Goal: Task Accomplishment & Management: Manage account settings

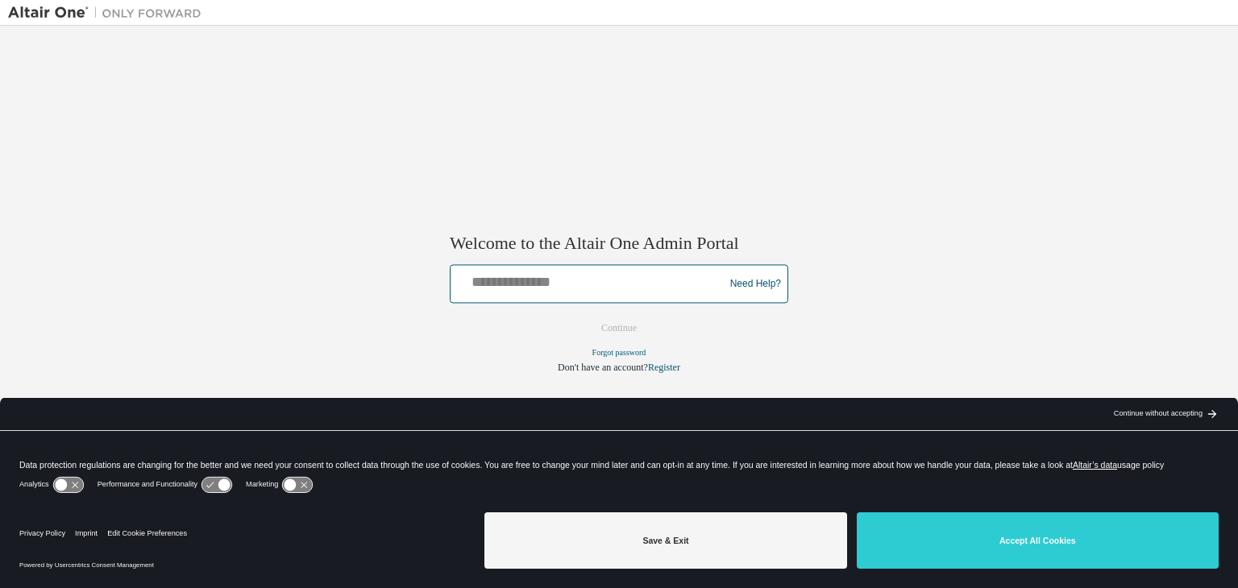
click at [550, 280] on input "text" at bounding box center [589, 280] width 265 height 23
type input "**********"
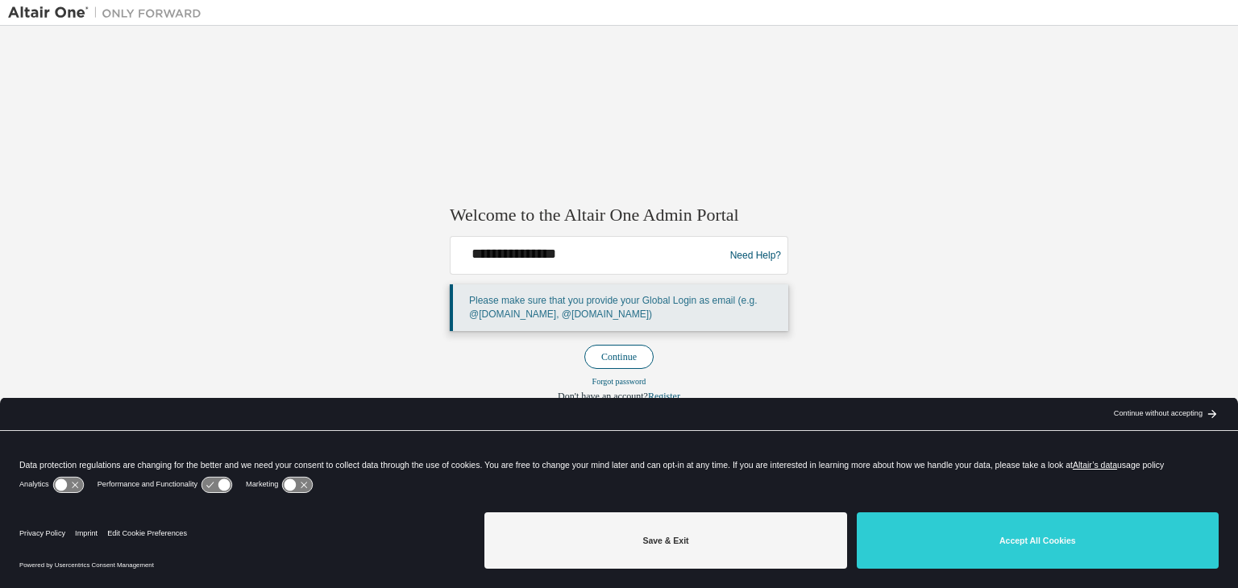
click at [634, 349] on button "Continue" at bounding box center [618, 357] width 69 height 24
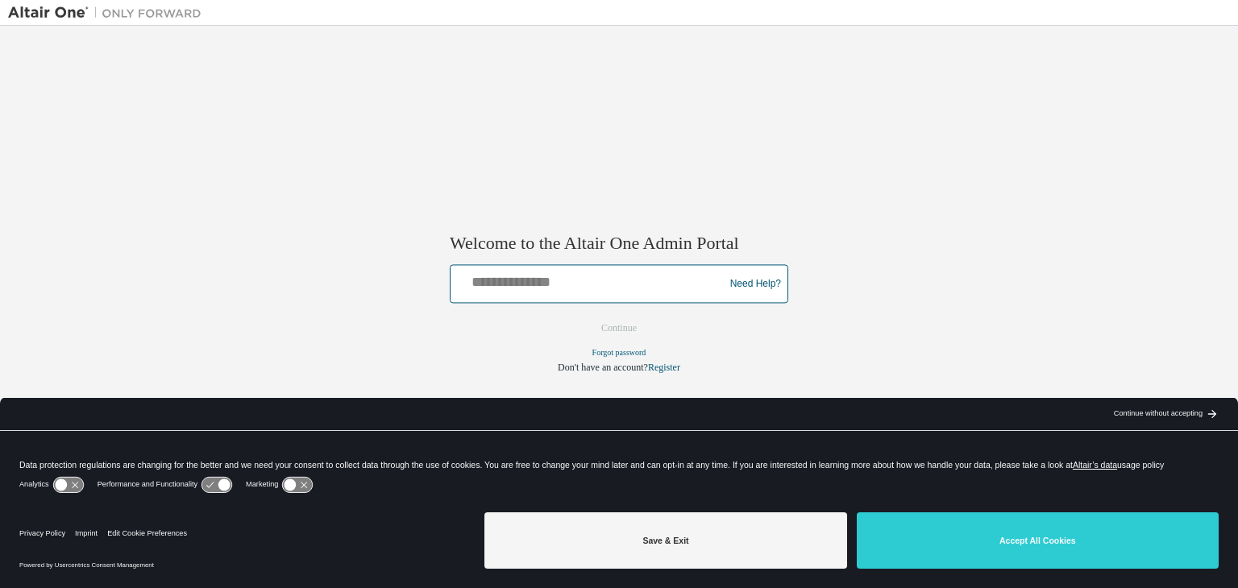
click at [515, 285] on input "text" at bounding box center [589, 280] width 265 height 23
type input "**********"
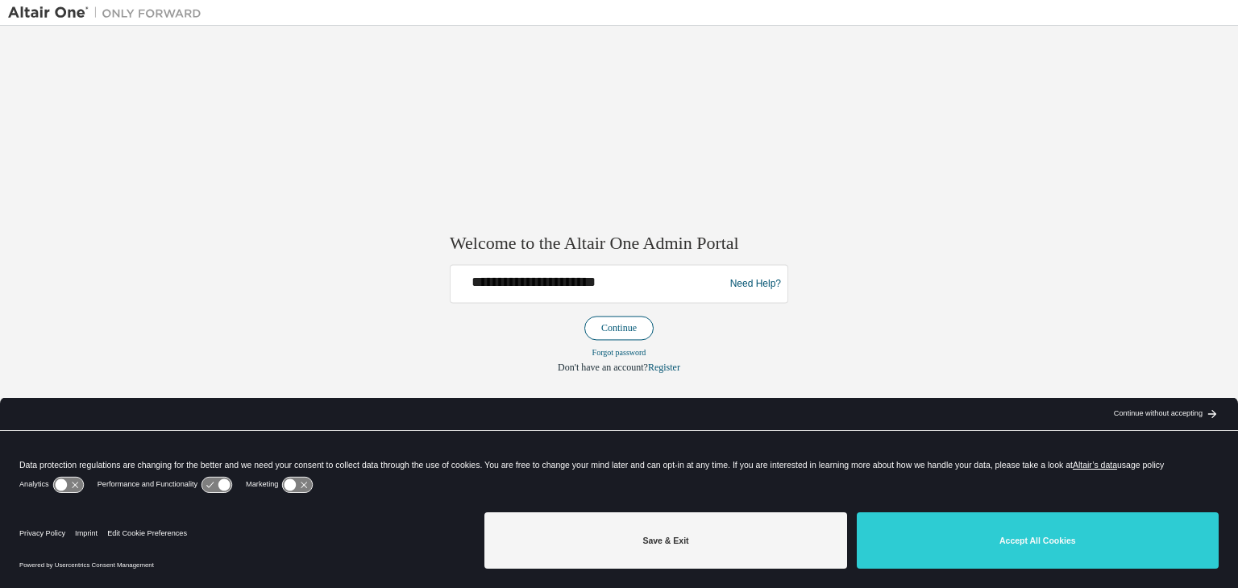
click at [630, 326] on button "Continue" at bounding box center [618, 329] width 69 height 24
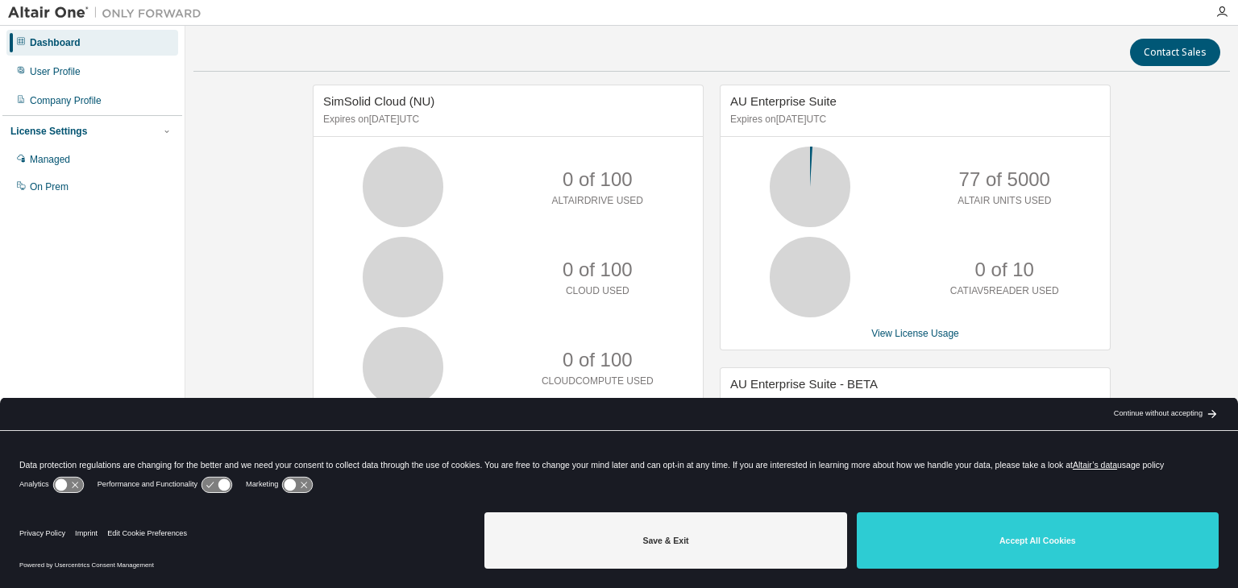
scroll to position [115, 0]
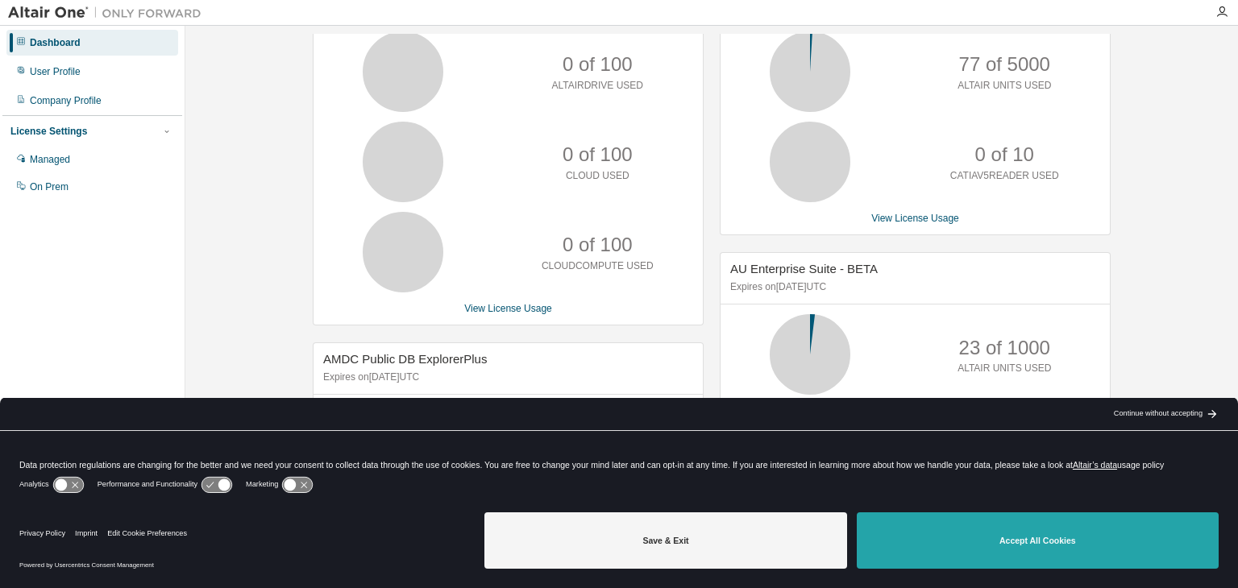
click at [995, 536] on button "Accept All Cookies" at bounding box center [1038, 541] width 362 height 56
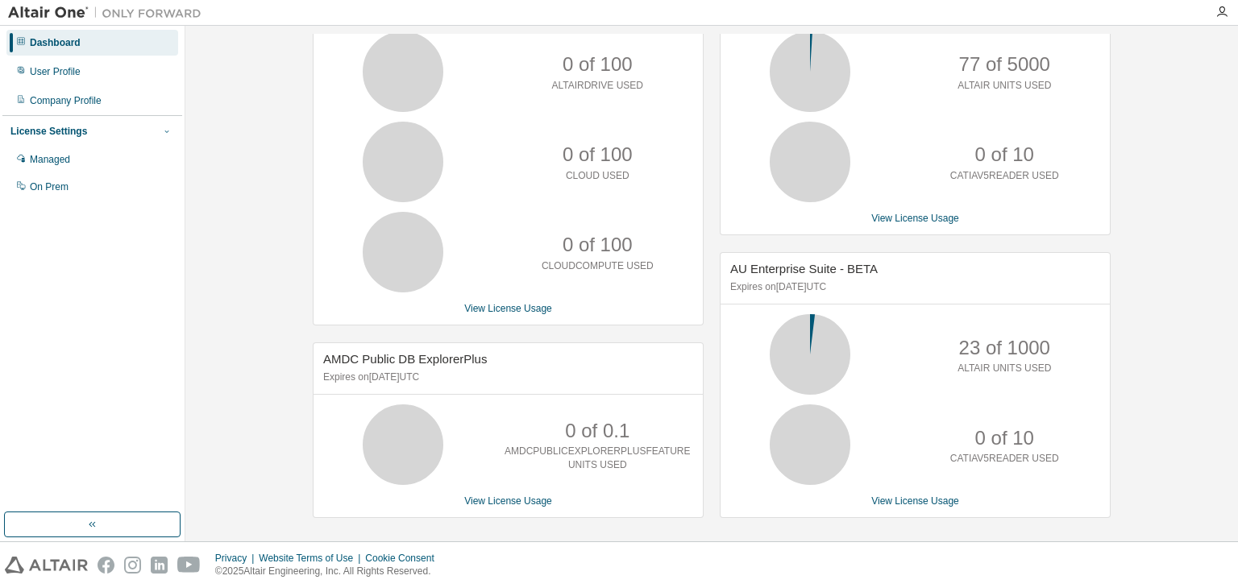
click at [168, 131] on icon "button" at bounding box center [167, 132] width 10 height 10
click at [212, 91] on div "SimSolid Cloud (NU) Expires on October 1, 2025 UTC 0 of 100 ALTAIRDRIVE USED 0 …" at bounding box center [711, 252] width 1036 height 566
click at [61, 9] on img at bounding box center [108, 13] width 201 height 16
click at [114, 513] on button "button" at bounding box center [92, 525] width 177 height 26
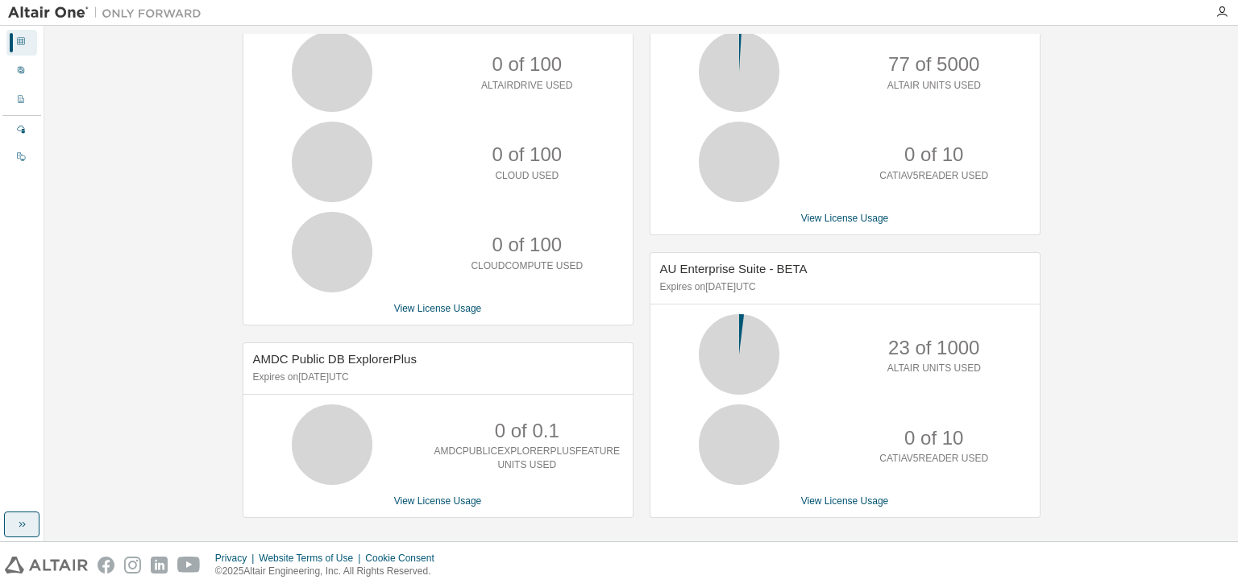
click at [26, 526] on icon "button" at bounding box center [21, 524] width 13 height 13
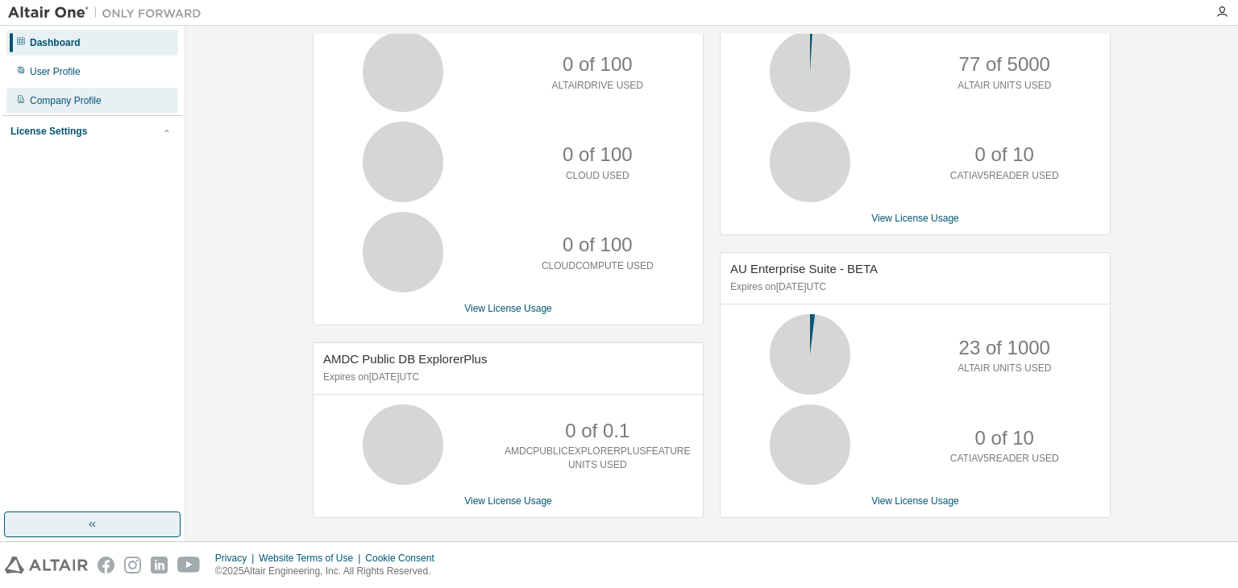
click at [66, 91] on div "Company Profile" at bounding box center [92, 101] width 172 height 26
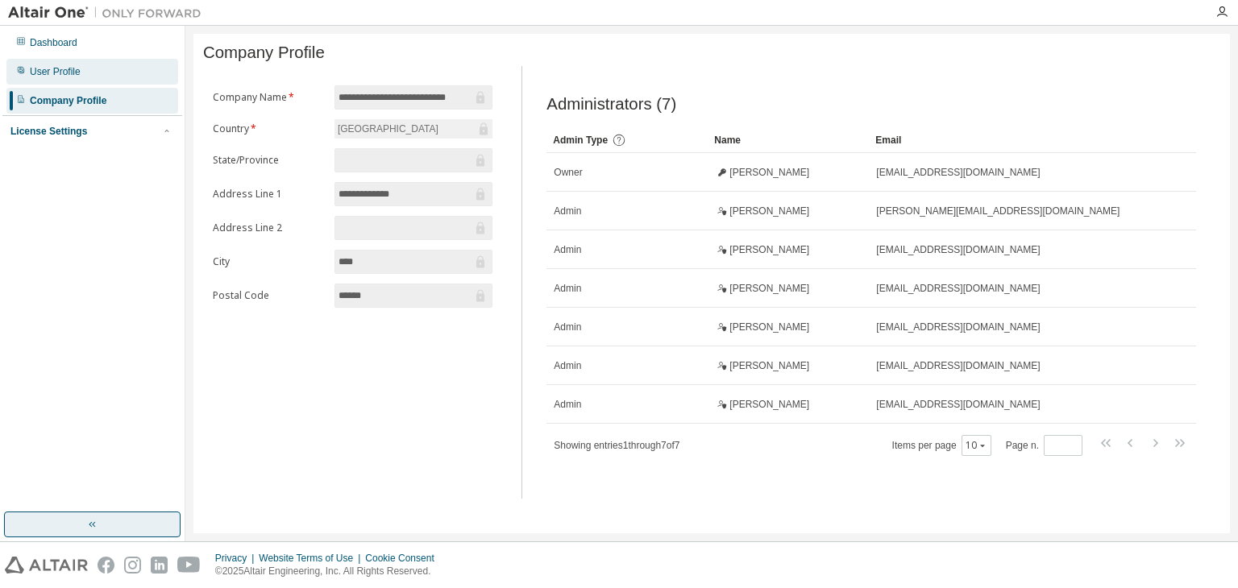
click at [49, 69] on div "User Profile" at bounding box center [55, 71] width 51 height 13
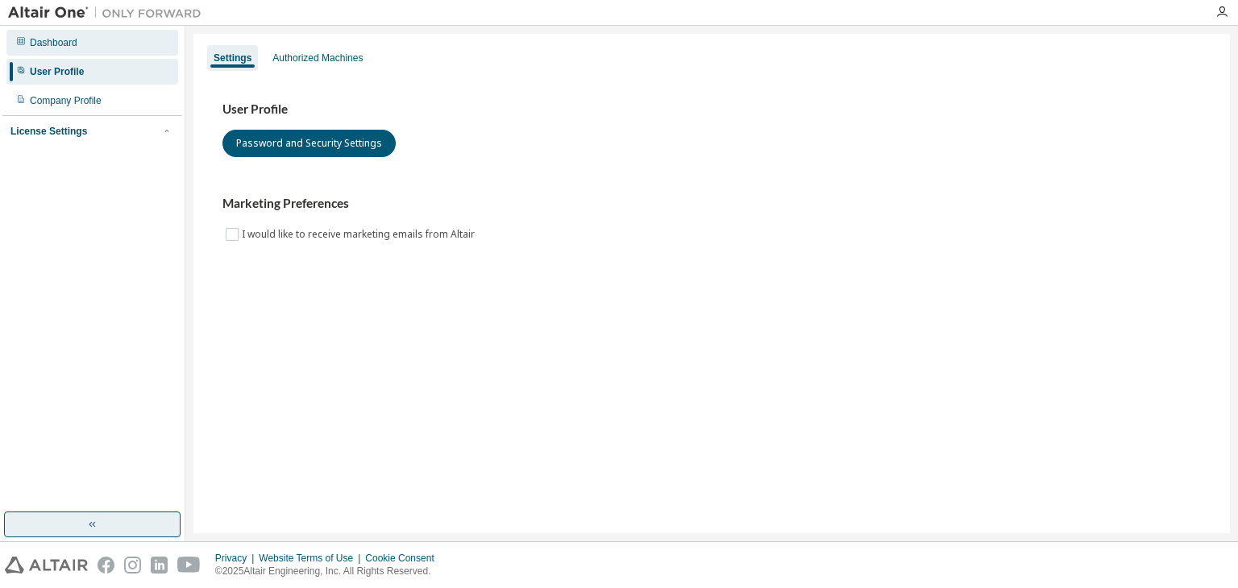
click at [55, 44] on div "Dashboard" at bounding box center [54, 42] width 48 height 13
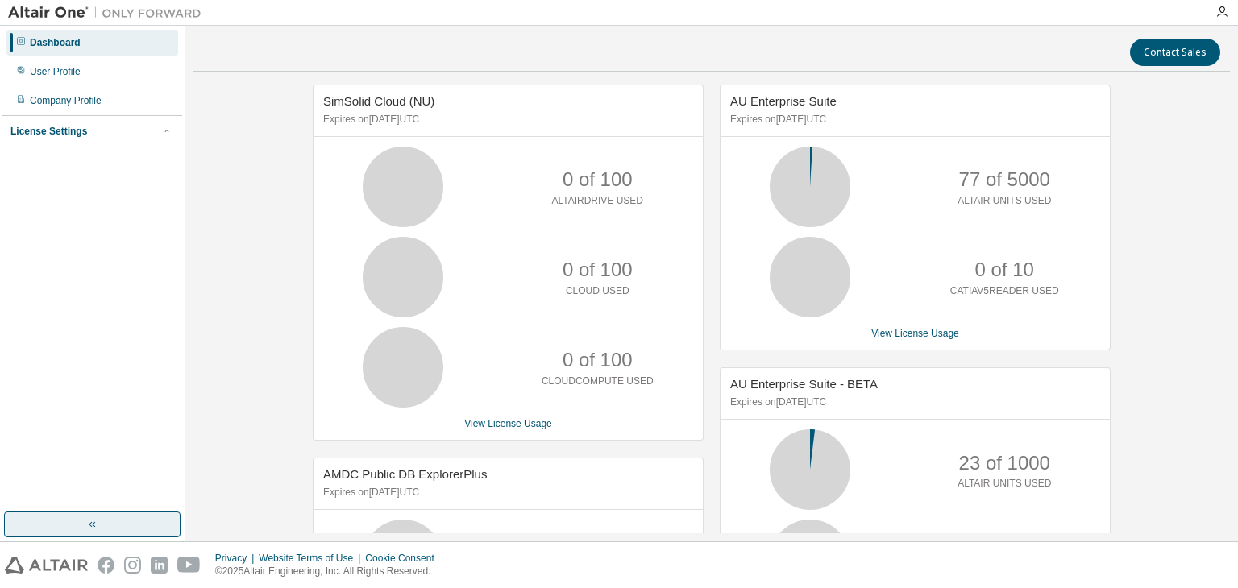
click at [15, 139] on div "License Settings Managed On Prem" at bounding box center [92, 130] width 180 height 31
click at [23, 134] on div "License Settings" at bounding box center [48, 131] width 77 height 13
click at [59, 165] on div "Managed" at bounding box center [50, 159] width 40 height 13
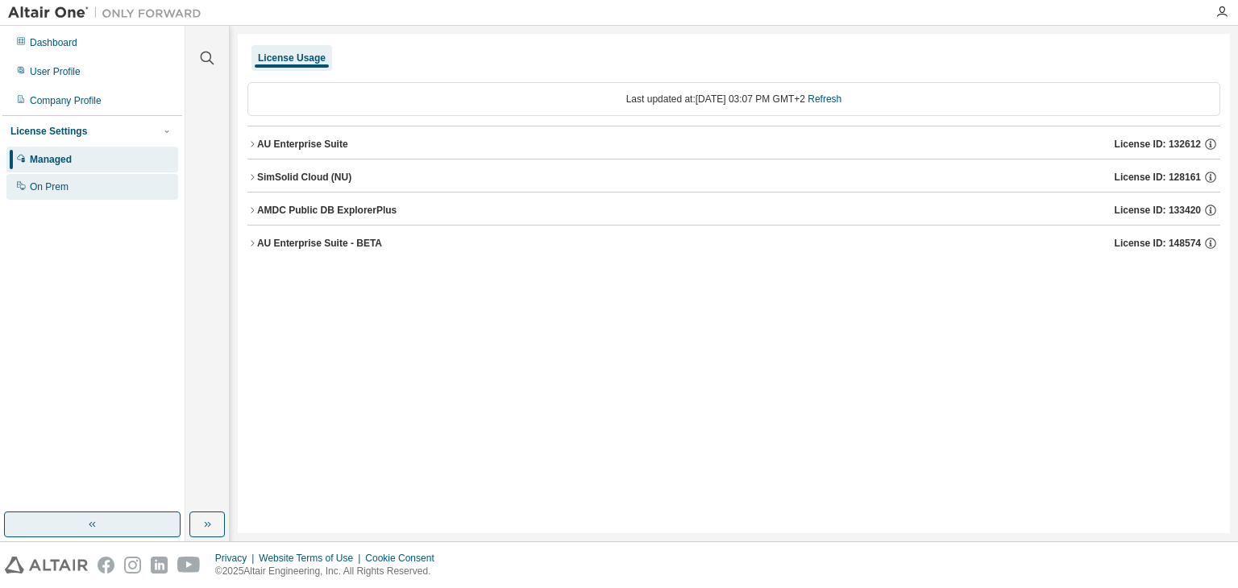
click at [50, 186] on div "On Prem" at bounding box center [49, 187] width 39 height 13
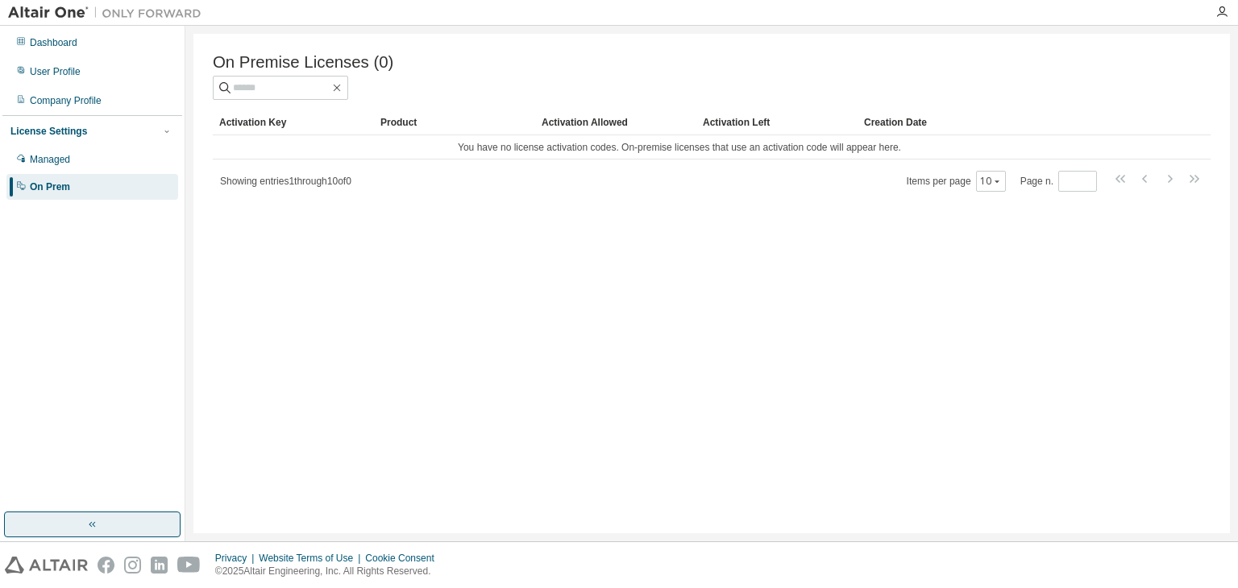
click at [64, 565] on img at bounding box center [46, 565] width 83 height 17
